Goal: Information Seeking & Learning: Learn about a topic

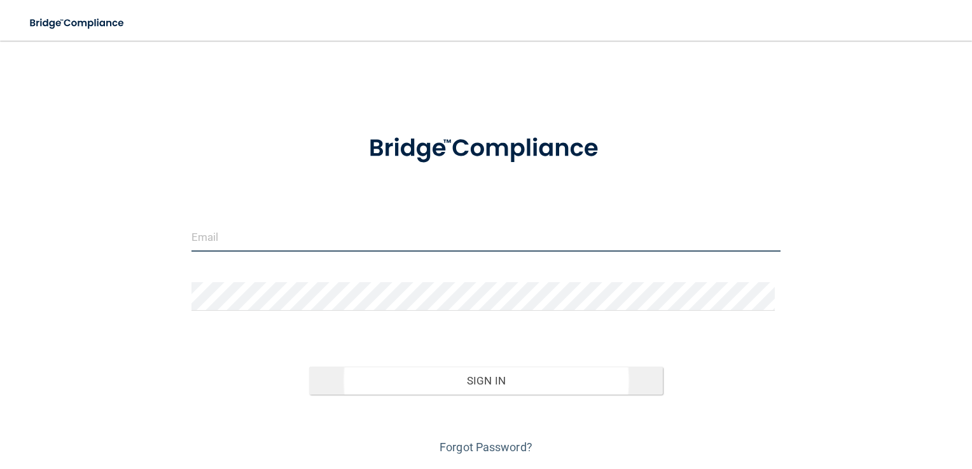
type input "[PERSON_NAME][EMAIL_ADDRESS][PERSON_NAME][DOMAIN_NAME]"
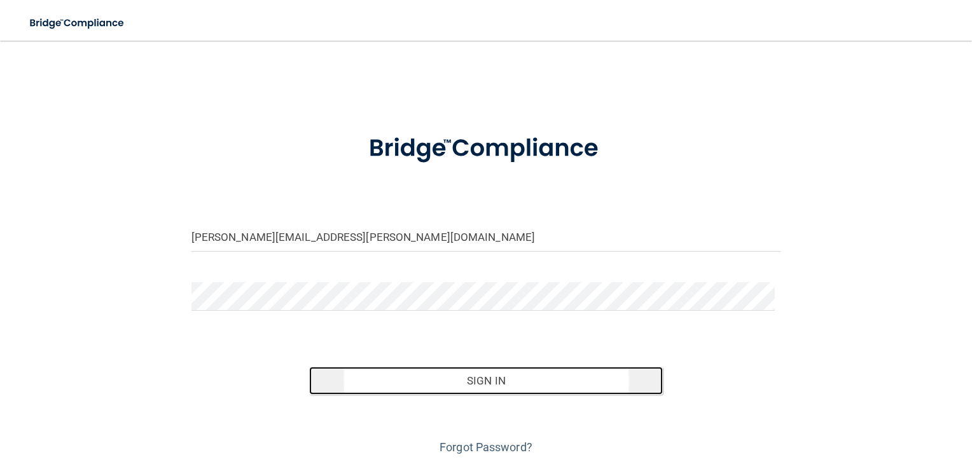
click at [472, 380] on button "Sign In" at bounding box center [486, 381] width 354 height 28
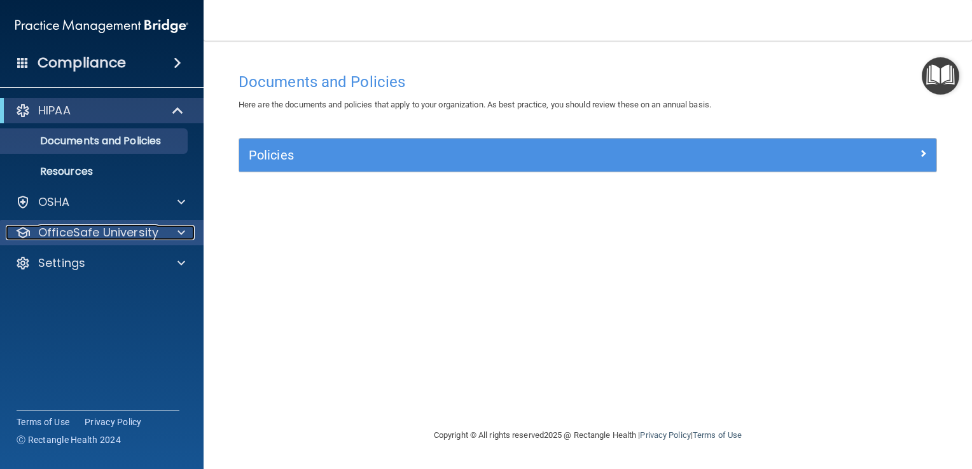
click at [126, 235] on p "OfficeSafe University" at bounding box center [98, 232] width 120 height 15
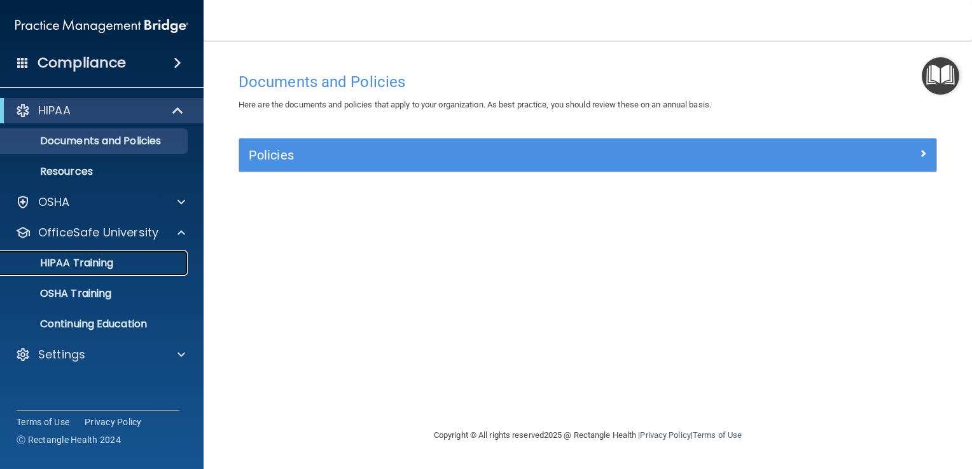
click at [92, 265] on p "HIPAA Training" at bounding box center [60, 263] width 105 height 13
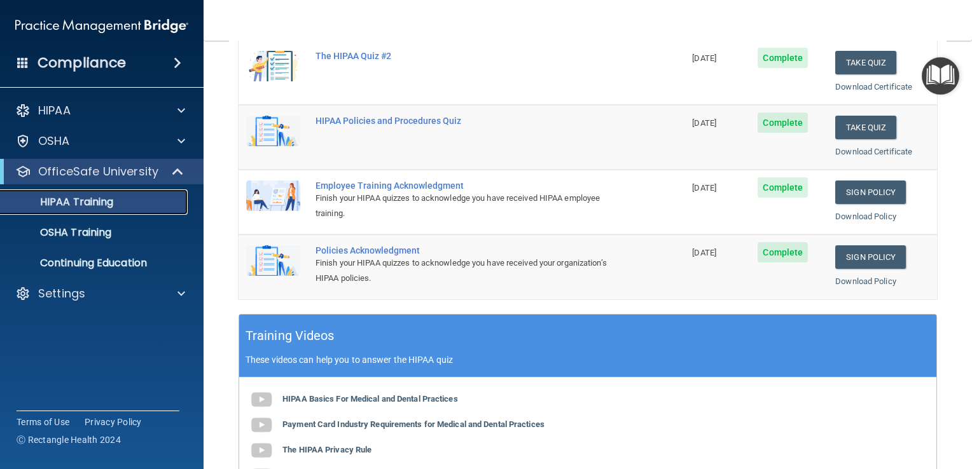
scroll to position [485, 0]
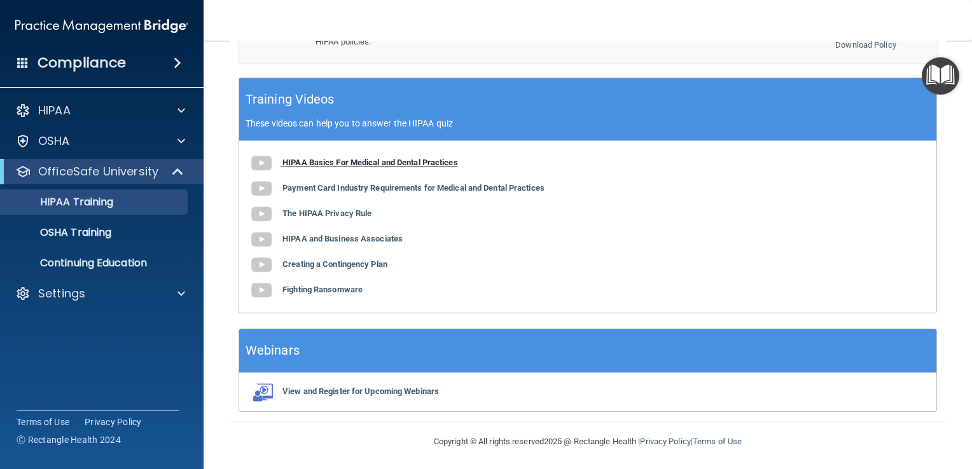
click at [340, 162] on b "HIPAA Basics For Medical and Dental Practices" at bounding box center [369, 163] width 175 height 10
click at [340, 186] on b "Payment Card Industry Requirements for Medical and Dental Practices" at bounding box center [413, 188] width 262 height 10
click at [310, 214] on b "The HIPAA Privacy Rule" at bounding box center [326, 214] width 89 height 10
click at [327, 239] on b "HIPAA and Business Associates" at bounding box center [342, 239] width 120 height 10
click at [322, 261] on b "Creating a Contingency Plan" at bounding box center [334, 264] width 105 height 10
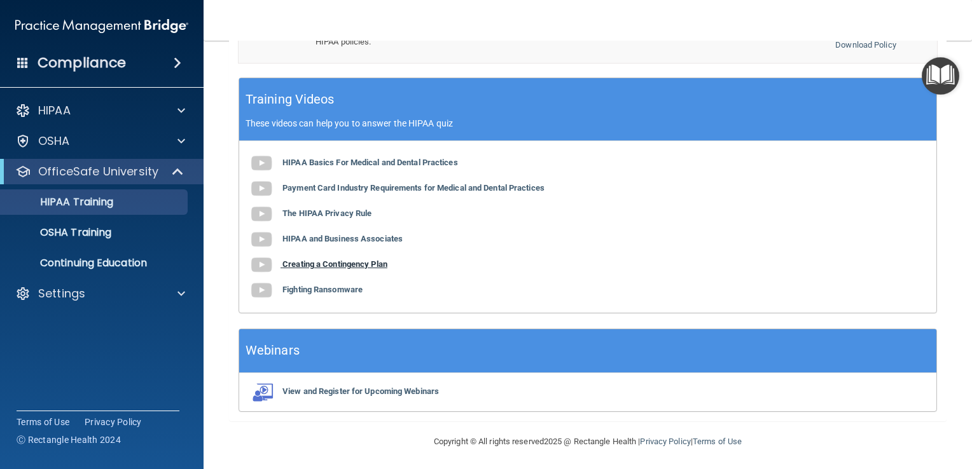
click at [339, 261] on b "Creating a Contingency Plan" at bounding box center [334, 264] width 105 height 10
click at [331, 285] on b "Fighting Ransomware" at bounding box center [322, 290] width 80 height 10
